Goal: Information Seeking & Learning: Learn about a topic

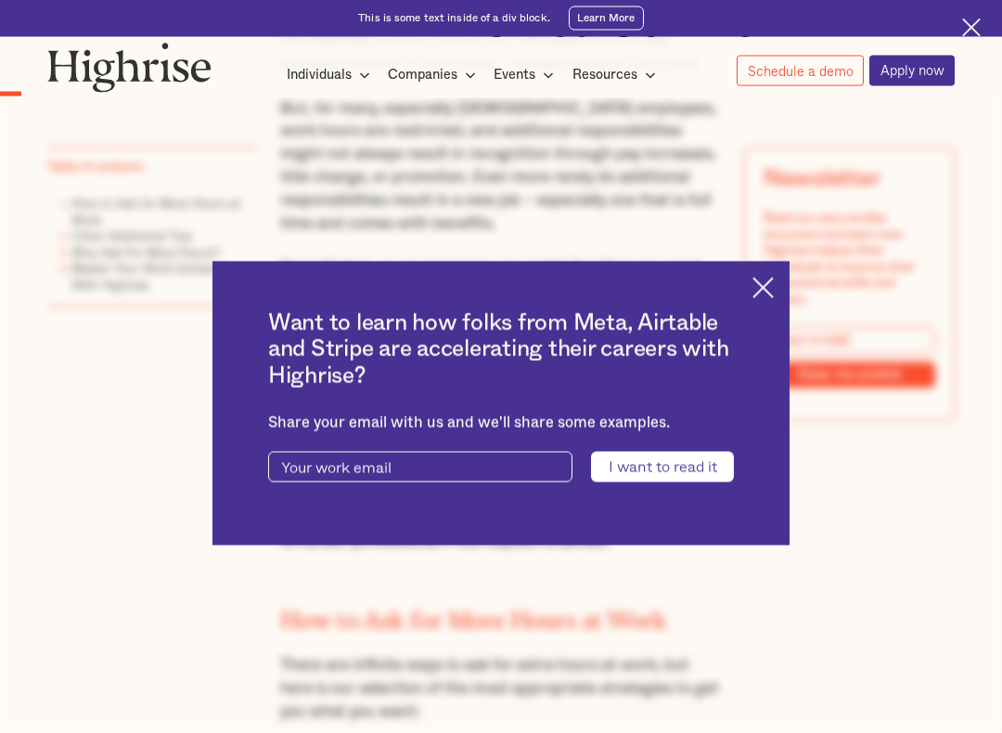
scroll to position [1042, 0]
click at [771, 293] on img at bounding box center [762, 287] width 21 height 21
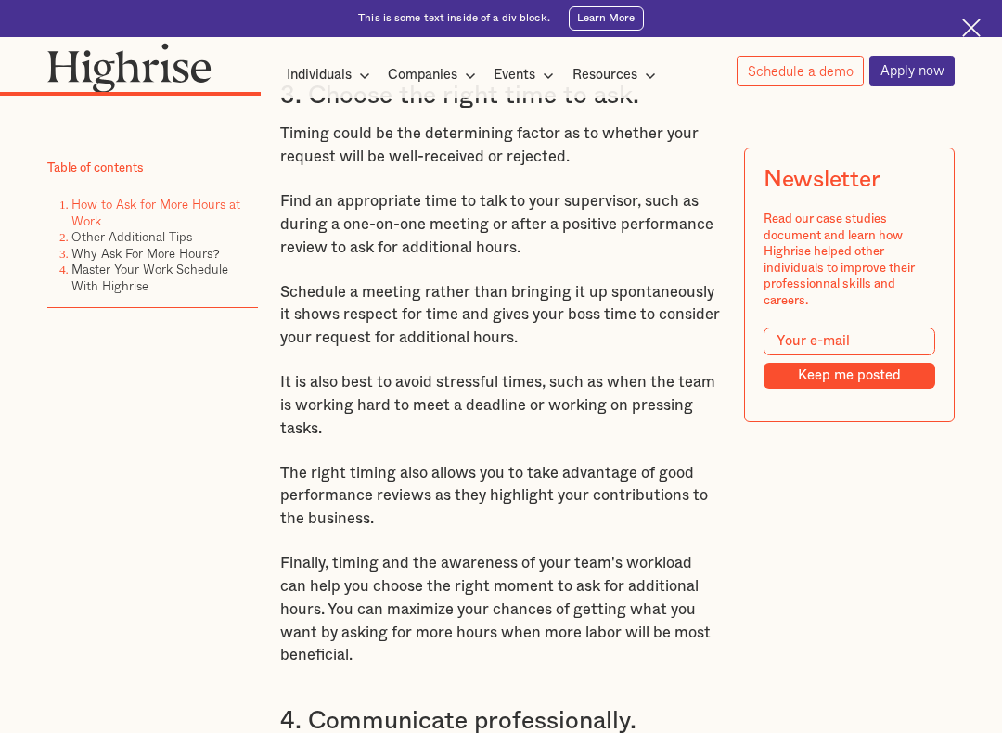
scroll to position [4120, 0]
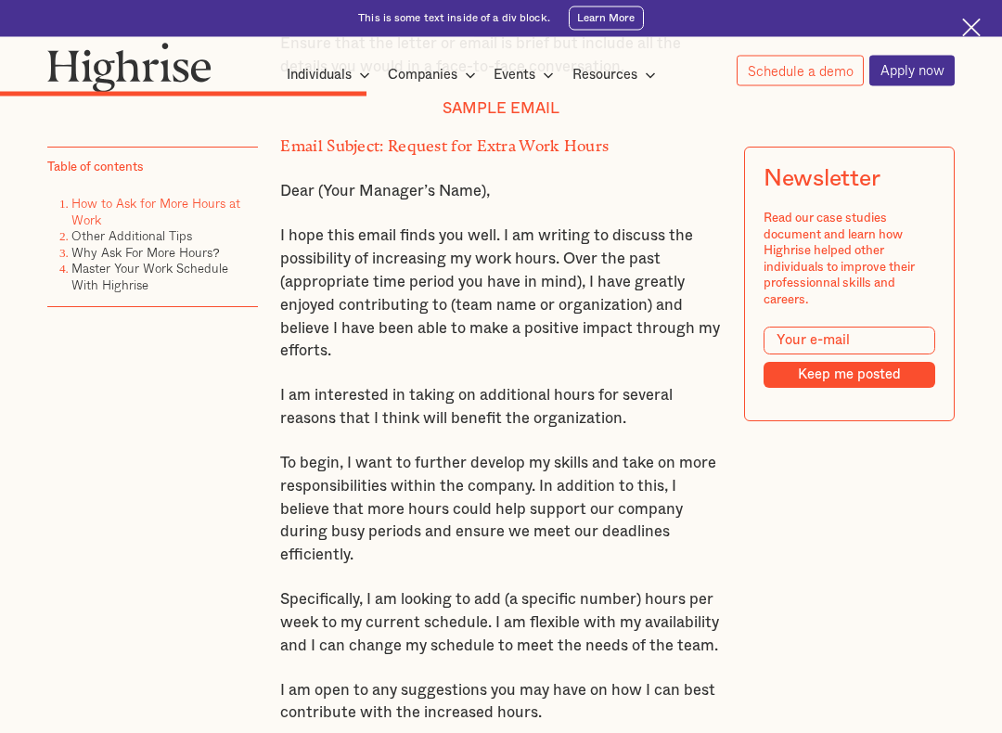
scroll to position [5524, 0]
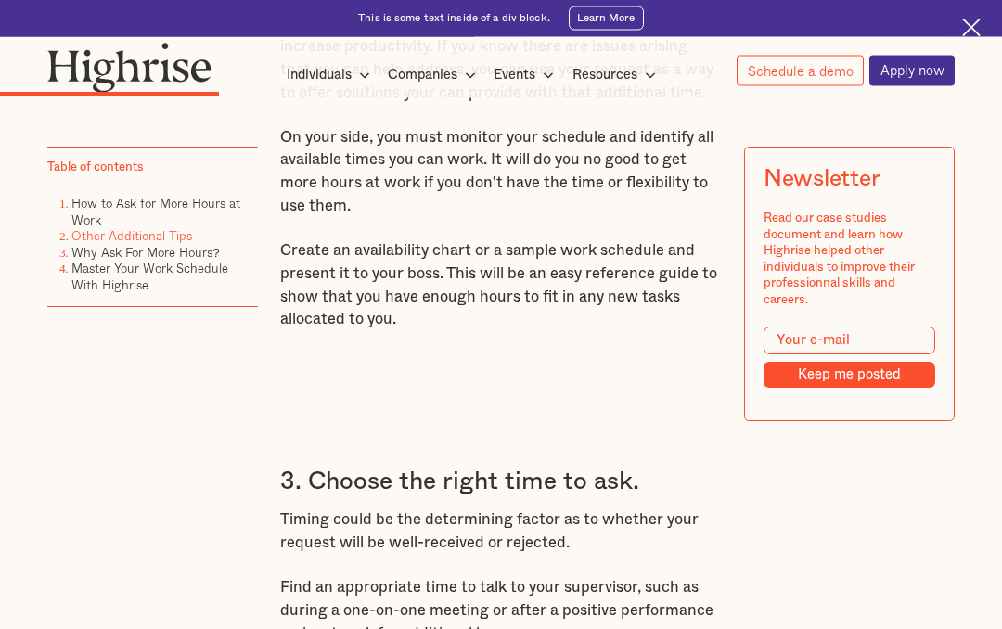
scroll to position [3727, 0]
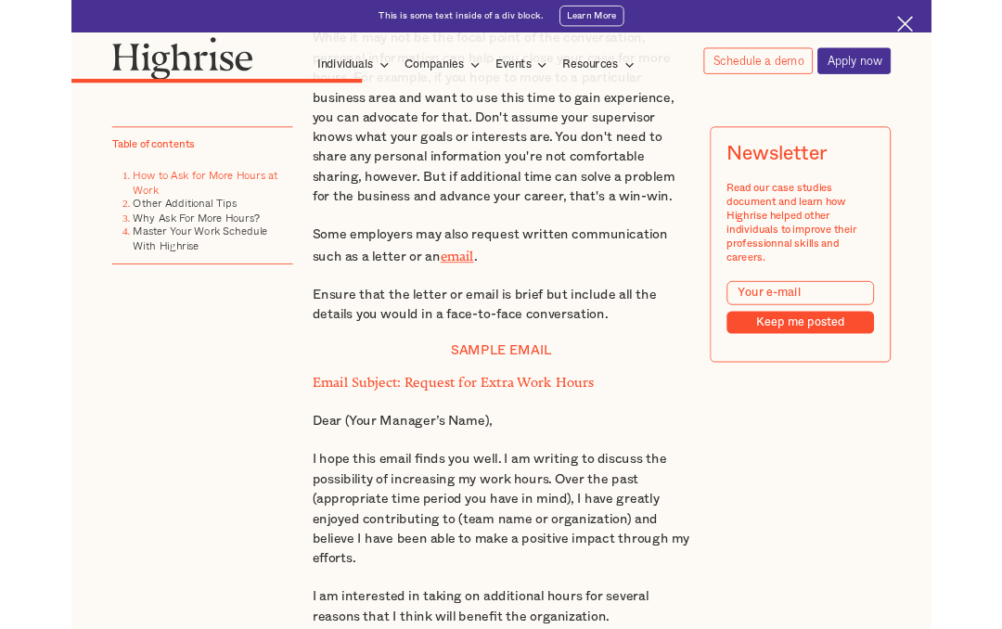
scroll to position [5267, 0]
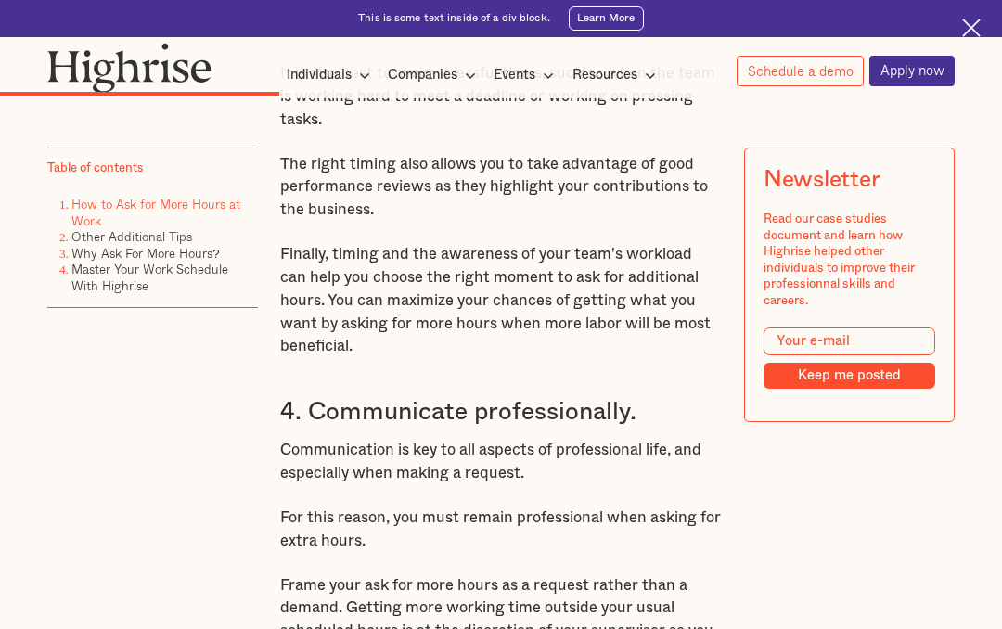
scroll to position [4423, 0]
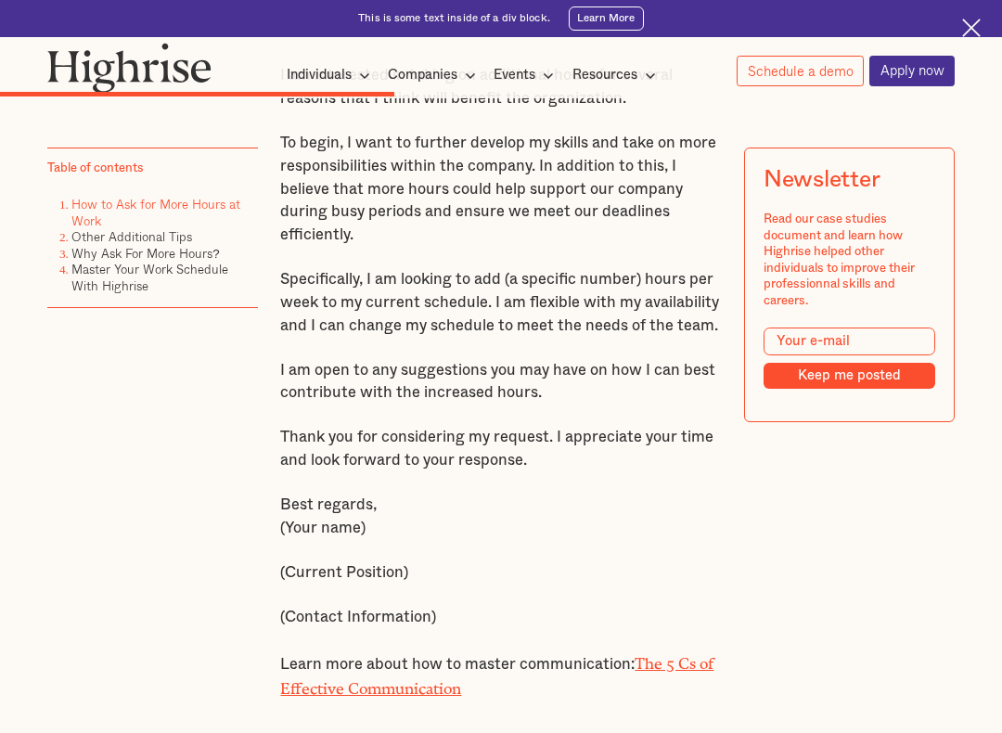
scroll to position [5835, 0]
